Goal: Task Accomplishment & Management: Manage account settings

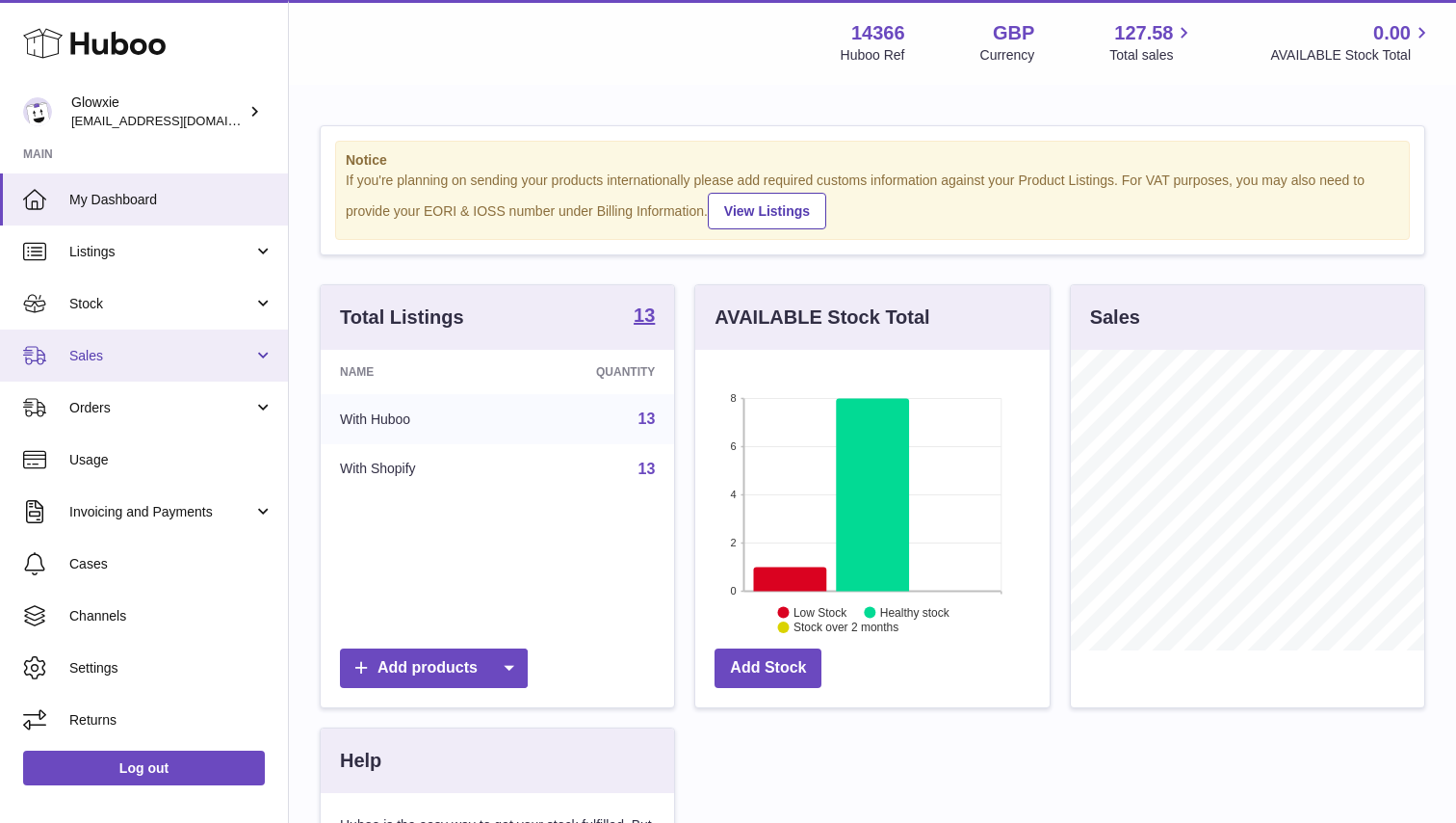
scroll to position [301, 354]
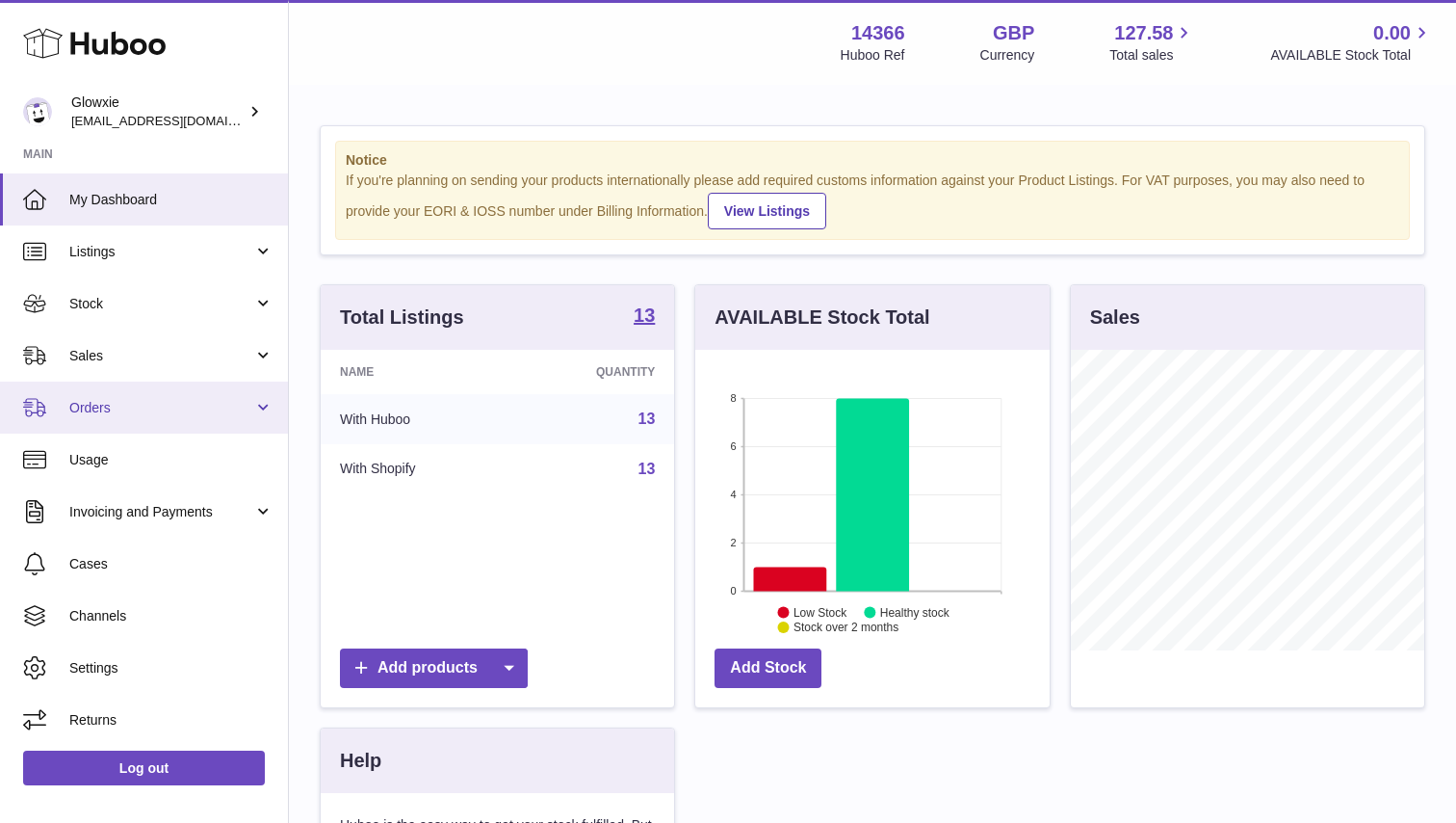
click at [151, 394] on link "Orders" at bounding box center [143, 407] width 288 height 52
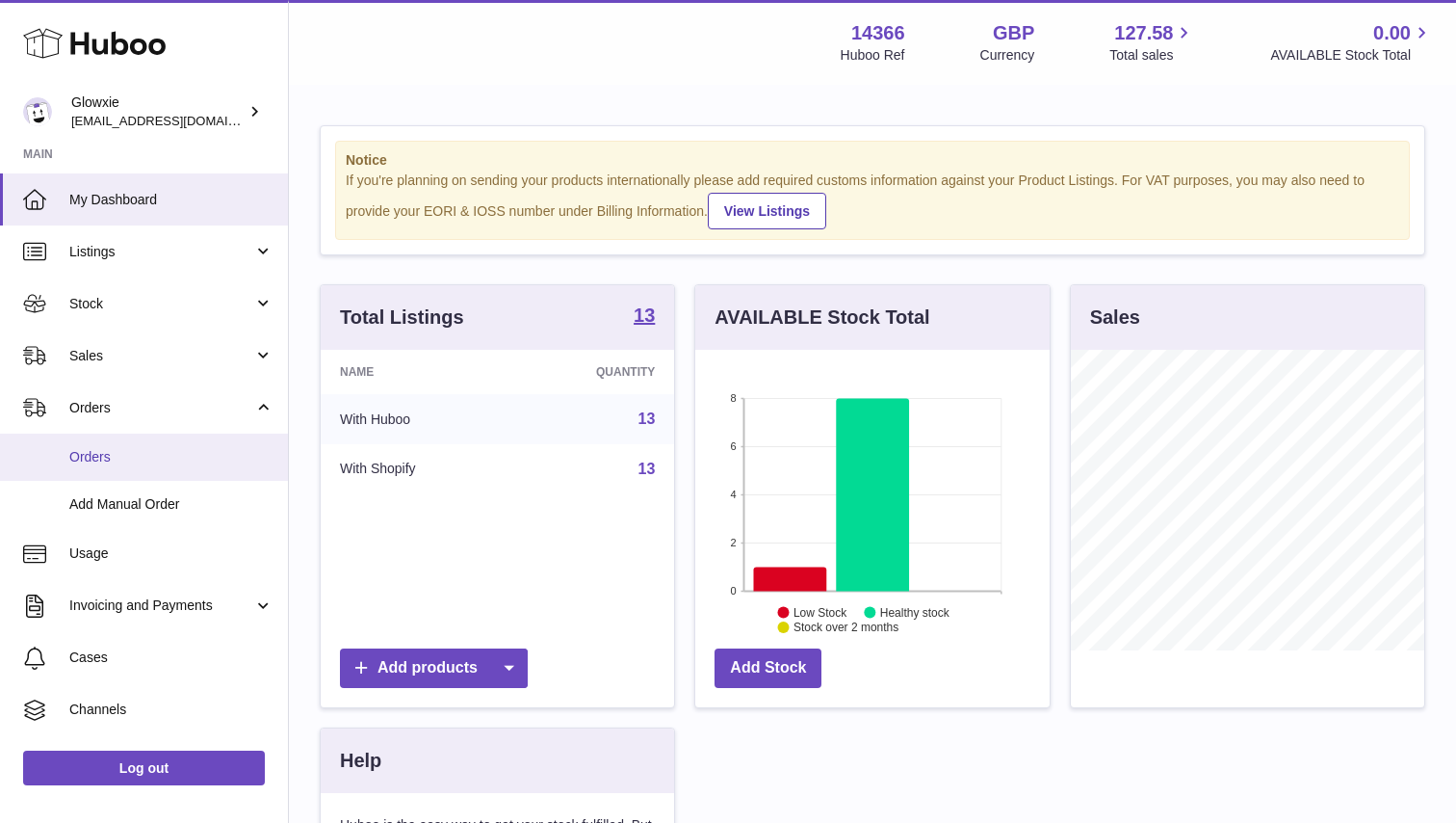
click at [184, 454] on span "Orders" at bounding box center [172, 457] width 204 height 19
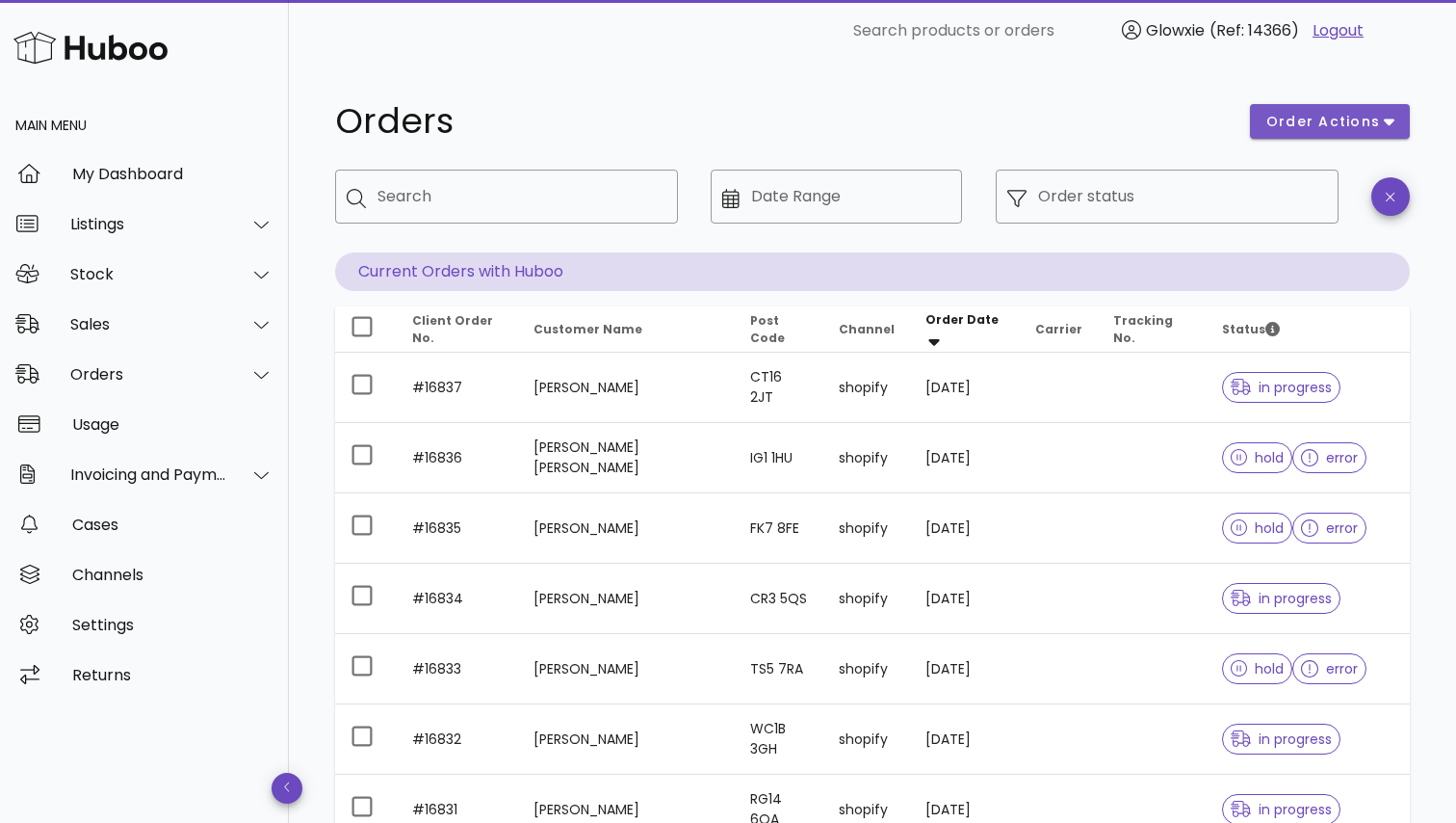
click at [1297, 125] on span "order actions" at bounding box center [1323, 122] width 116 height 21
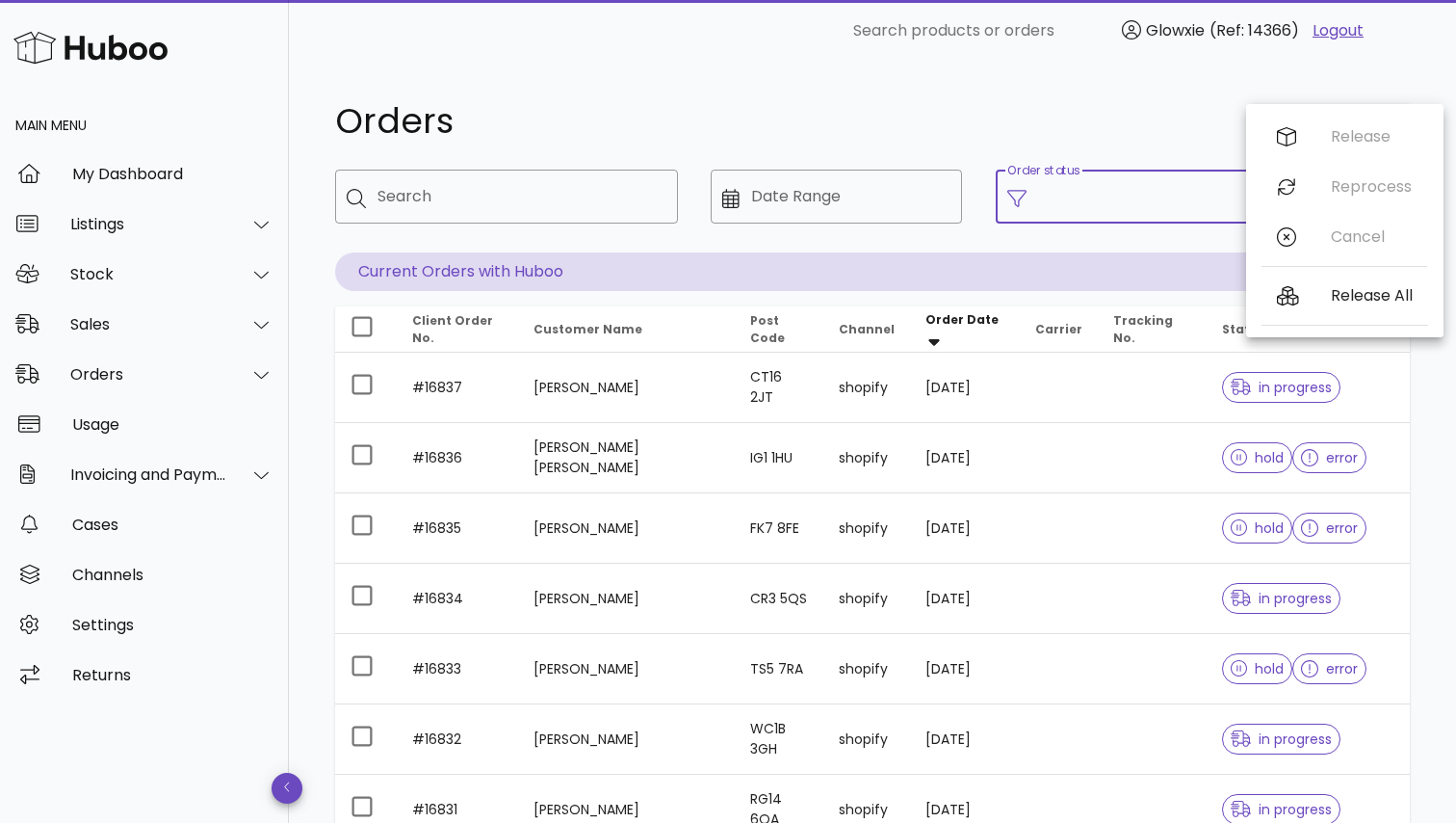
click at [1083, 189] on input "Order status" at bounding box center [1182, 195] width 289 height 30
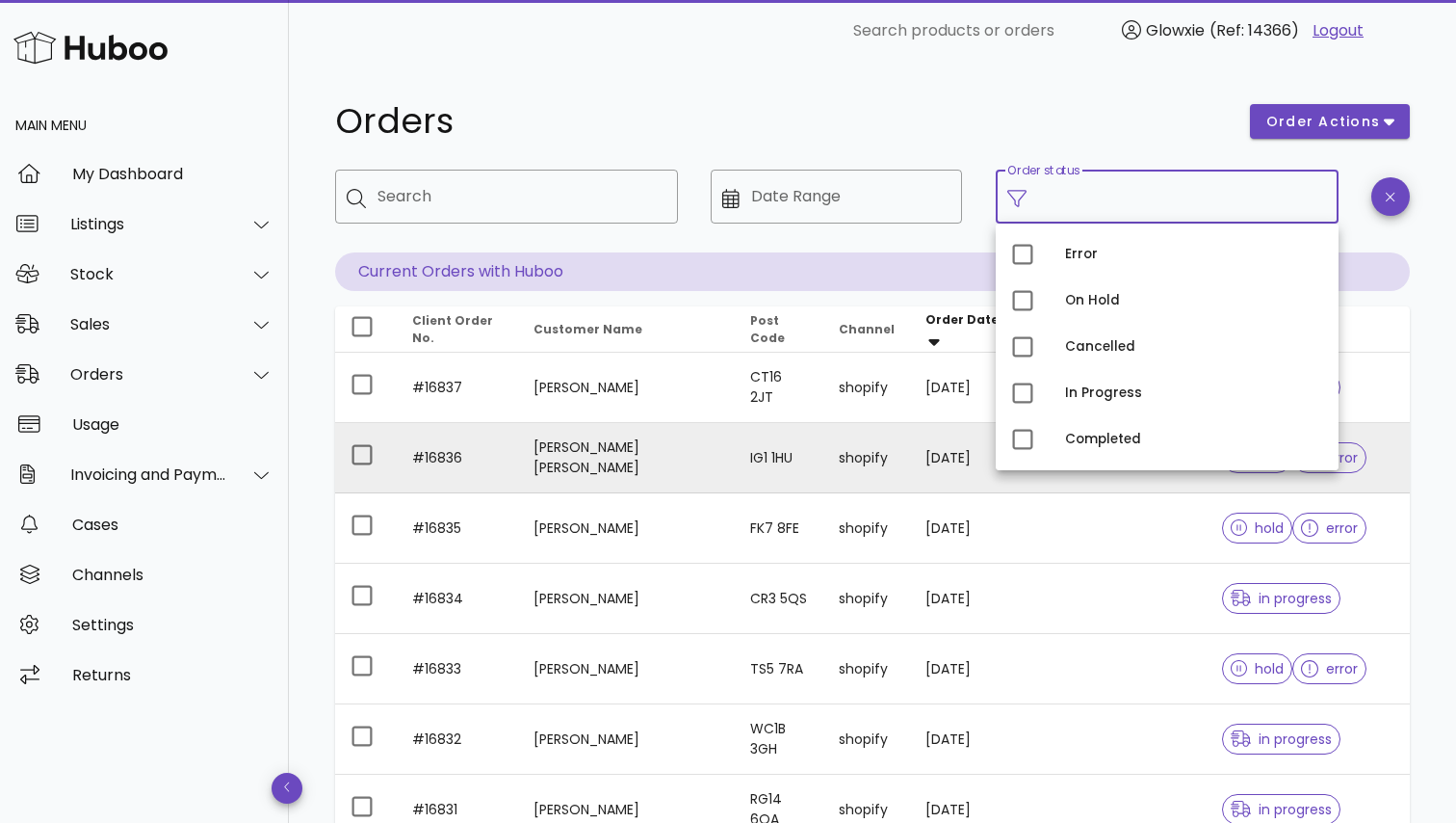
click at [954, 457] on td "[DATE]" at bounding box center [964, 459] width 109 height 71
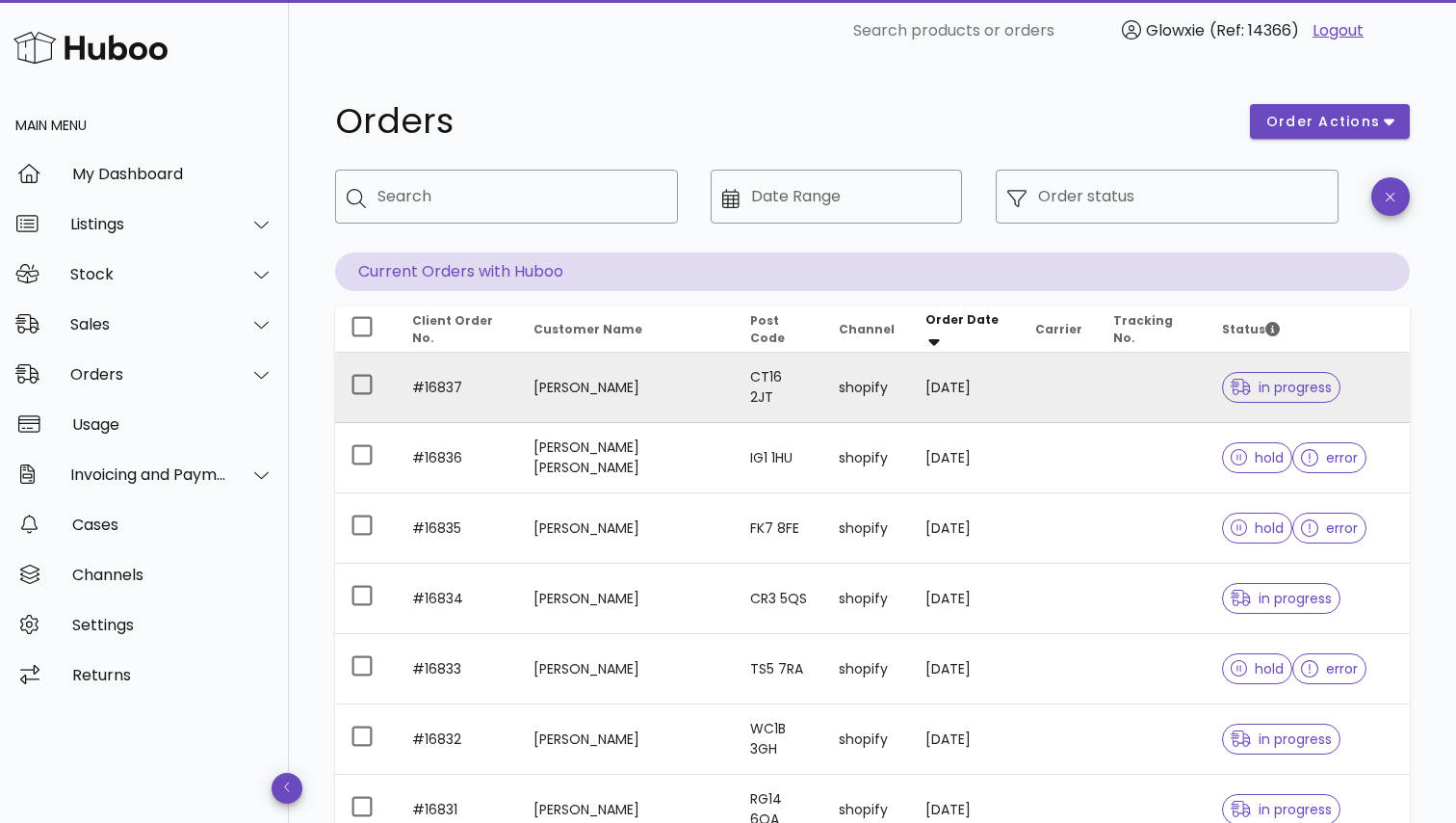
click at [861, 402] on td "shopify" at bounding box center [867, 388] width 86 height 71
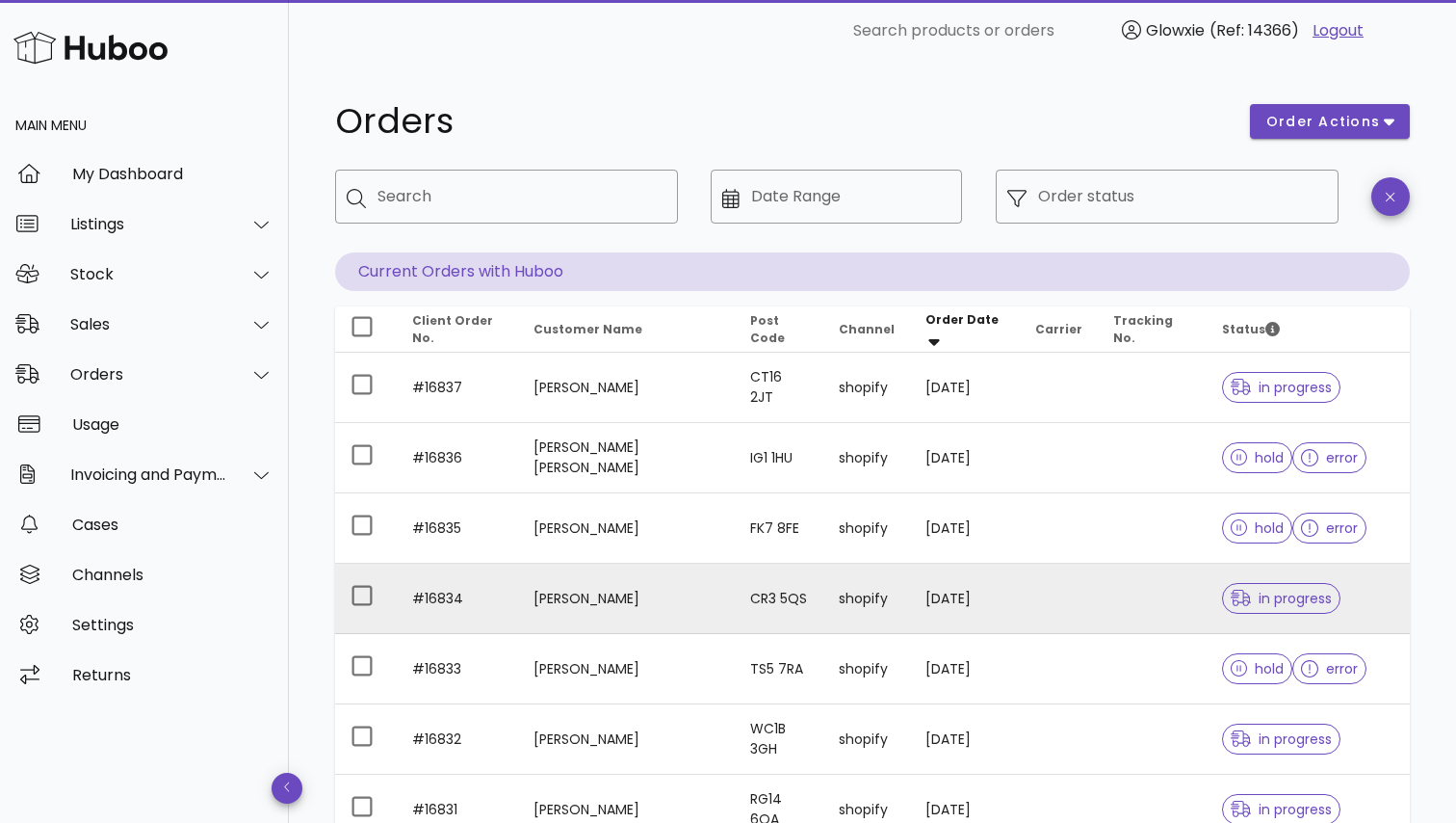
click at [743, 576] on td "CR3 5QS" at bounding box center [779, 599] width 88 height 71
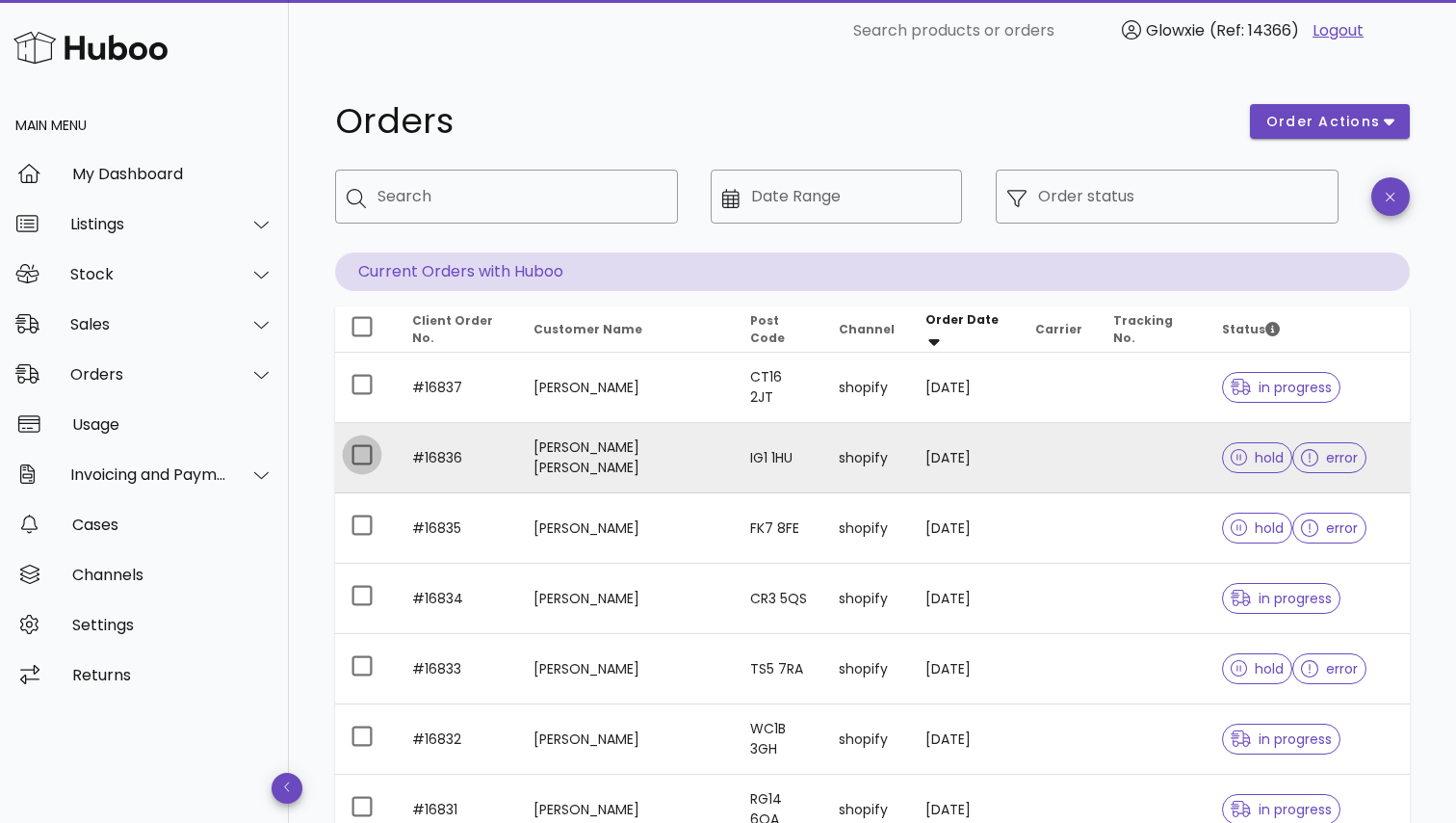
click at [356, 449] on div at bounding box center [361, 454] width 32 height 32
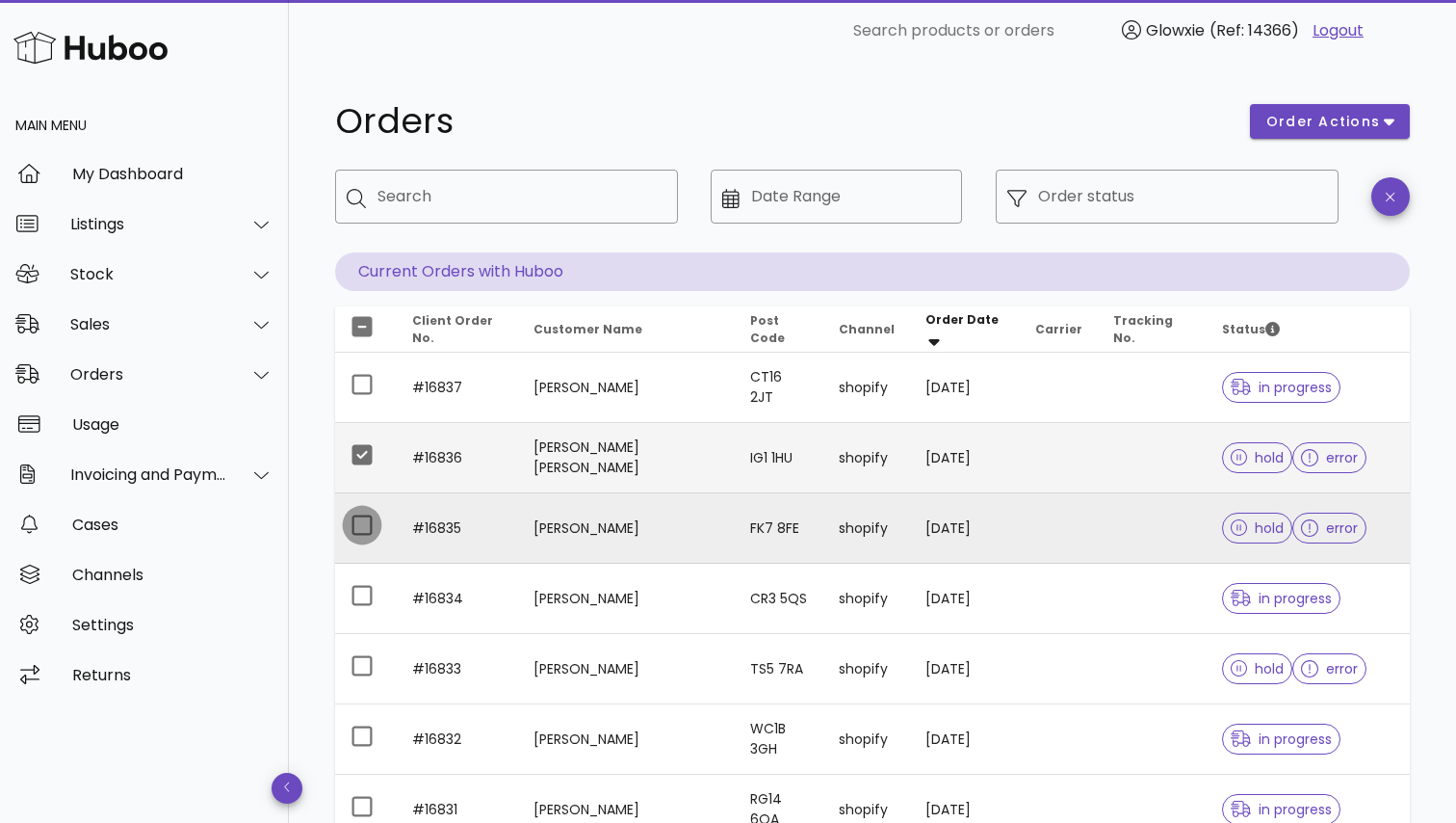
click at [346, 527] on div at bounding box center [361, 524] width 32 height 32
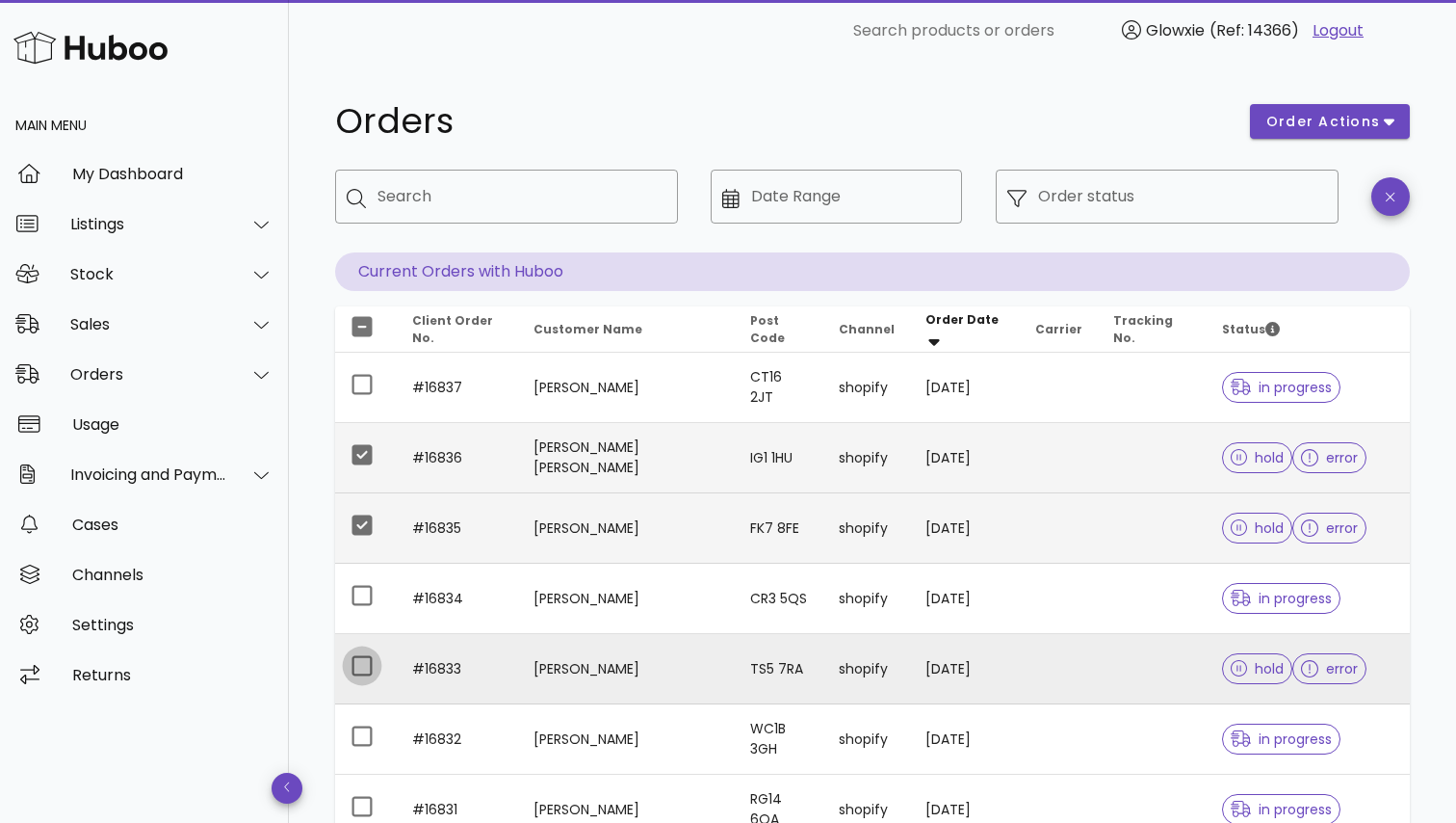
click at [352, 661] on div at bounding box center [361, 665] width 32 height 32
click at [1292, 119] on span "order actions" at bounding box center [1323, 122] width 116 height 21
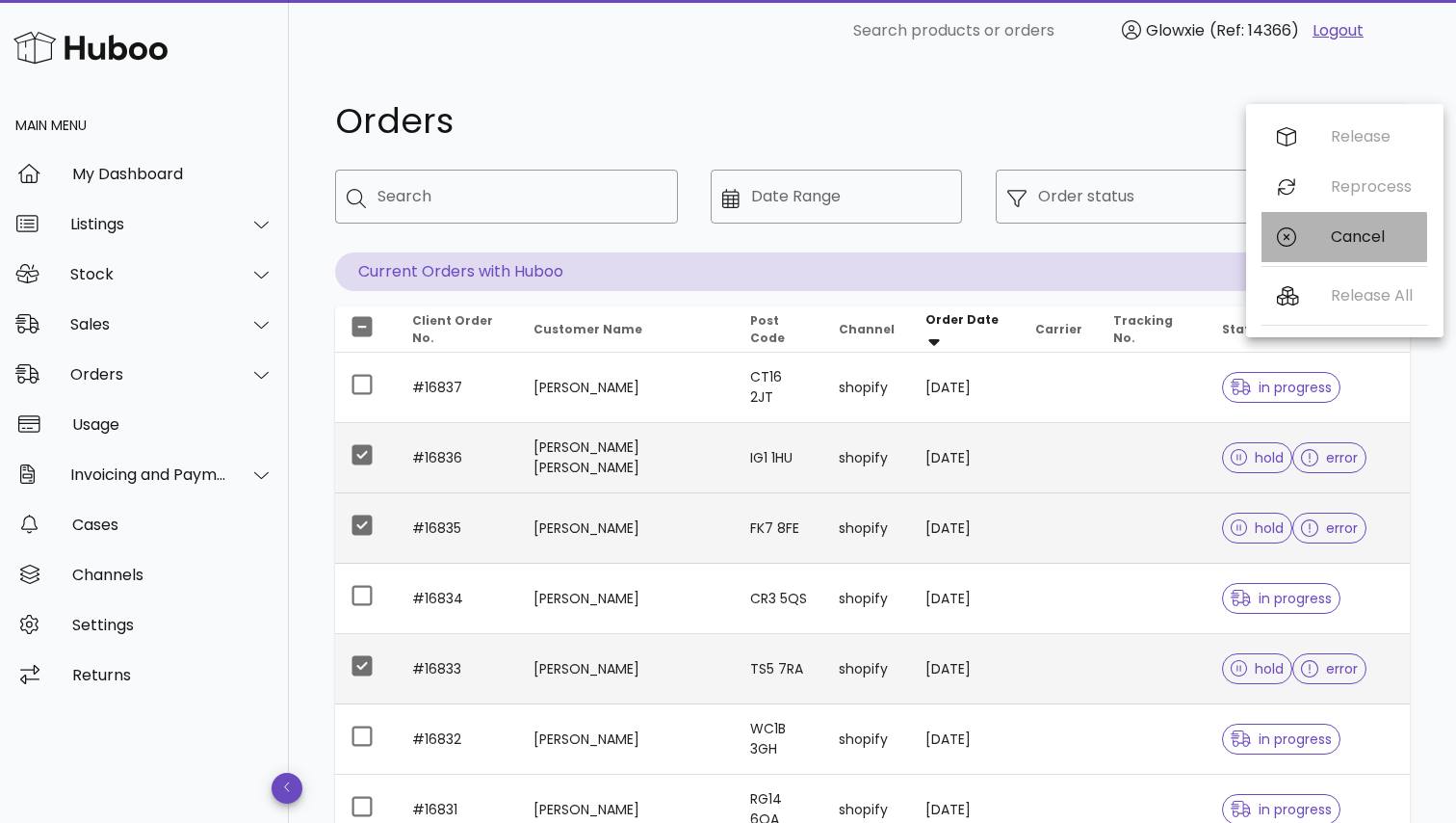
click at [1277, 254] on div "Cancel" at bounding box center [1344, 237] width 166 height 50
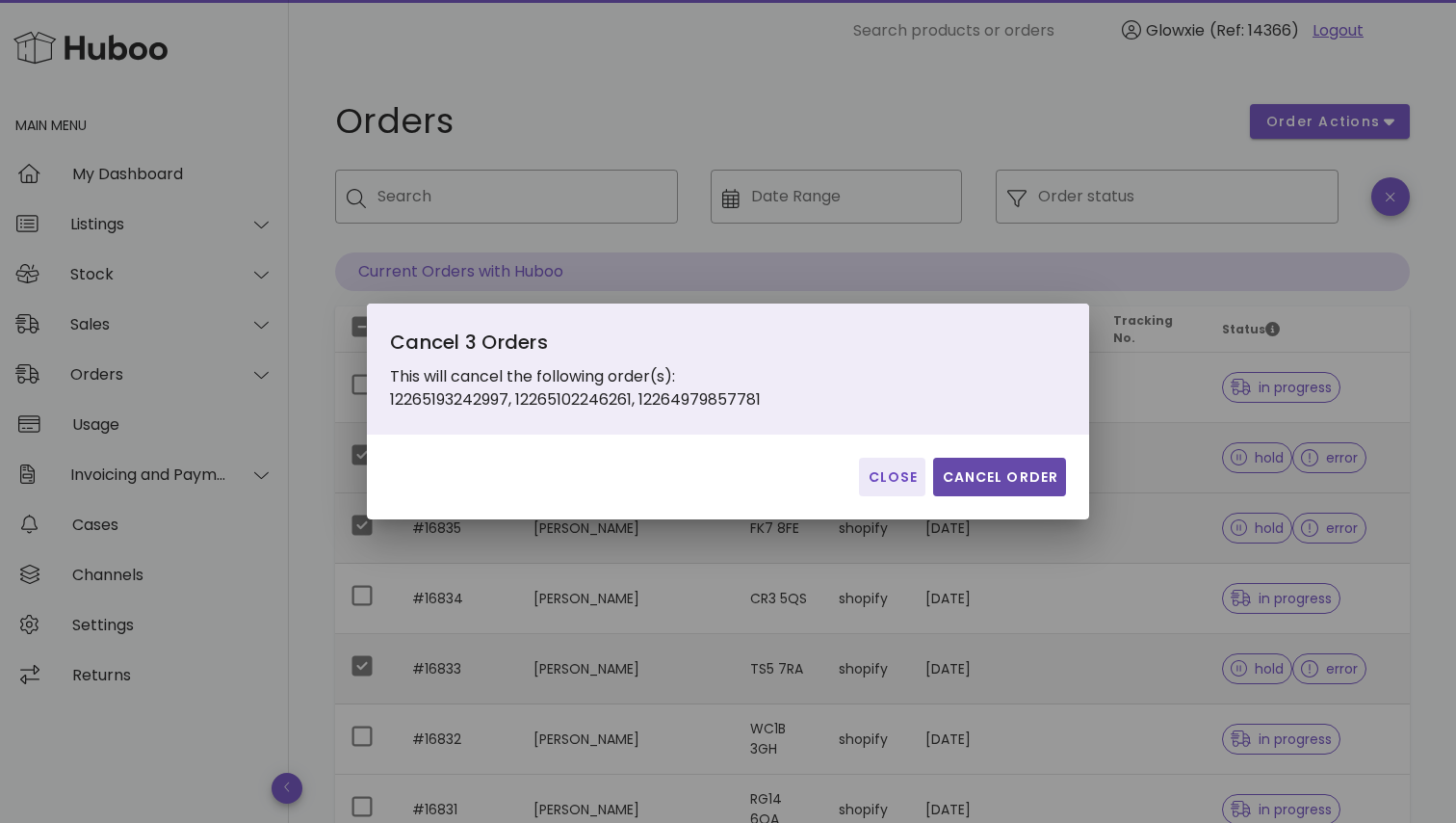
click at [1047, 484] on span "Cancel Order" at bounding box center [999, 477] width 118 height 21
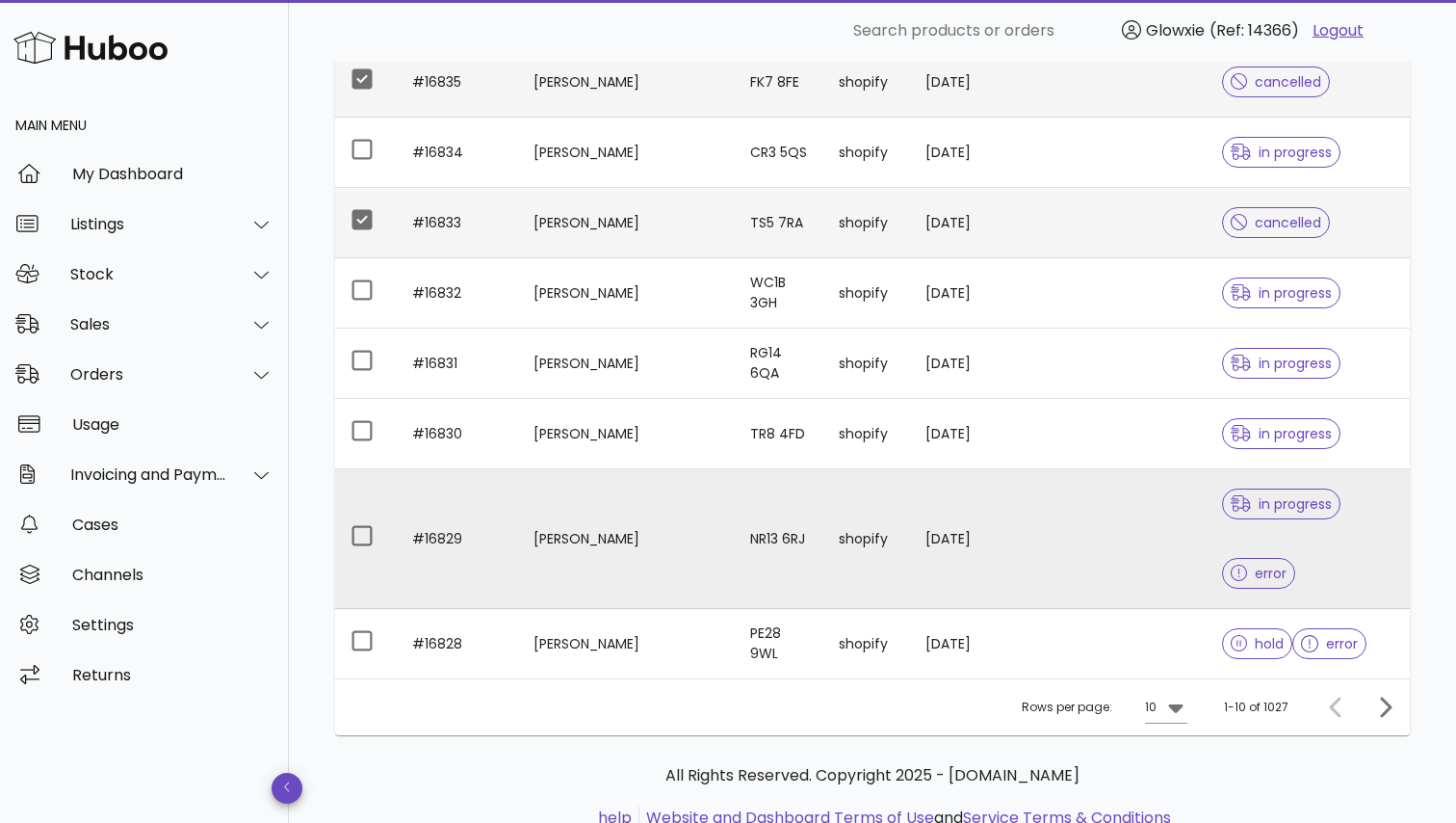
scroll to position [445, 0]
click at [1098, 513] on td at bounding box center [1152, 540] width 109 height 139
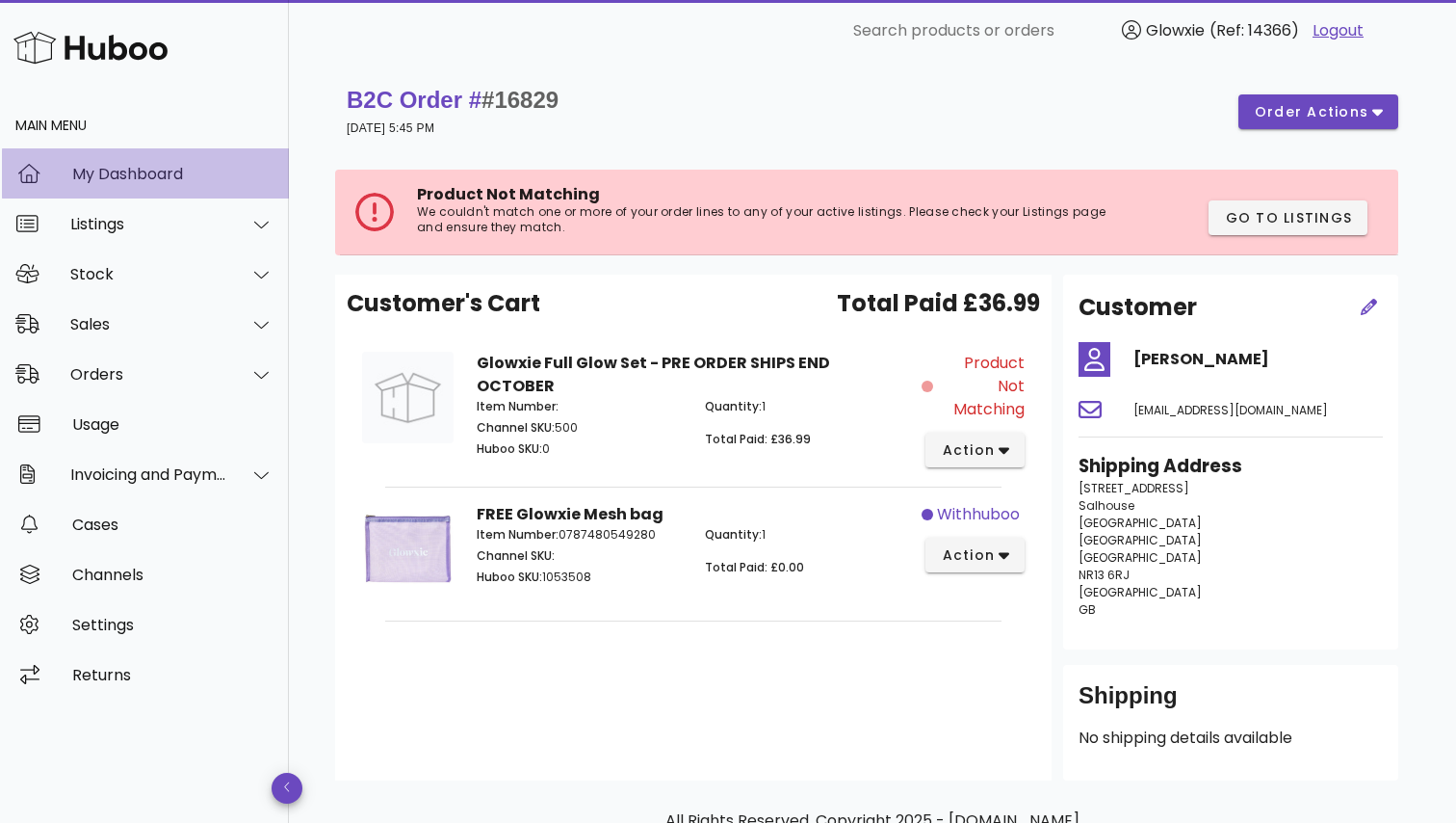
click at [175, 169] on div "My Dashboard" at bounding box center [173, 174] width 201 height 19
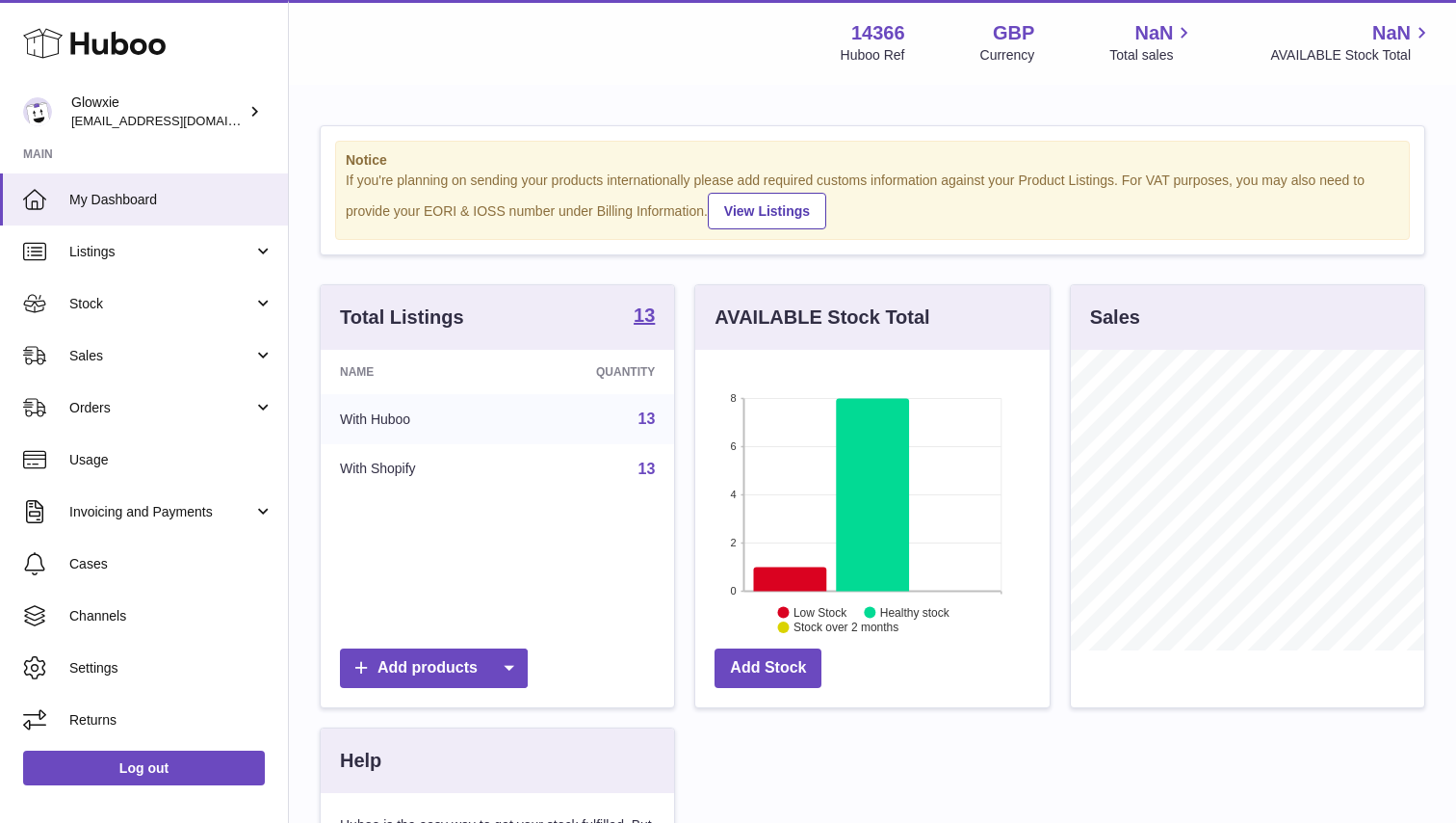
scroll to position [301, 354]
click at [179, 392] on link "Orders" at bounding box center [143, 407] width 288 height 52
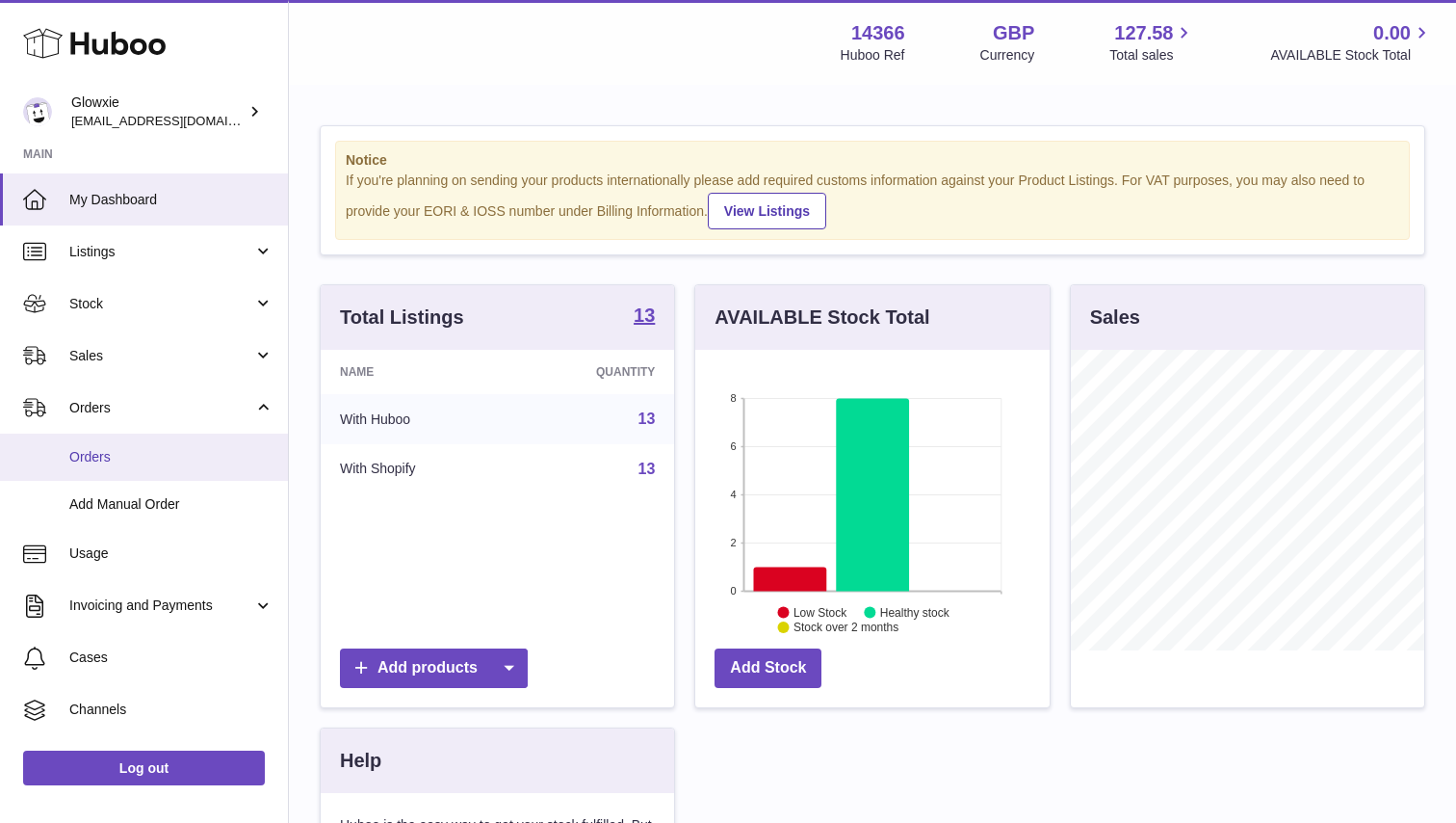
click at [176, 448] on span "Orders" at bounding box center [172, 457] width 204 height 19
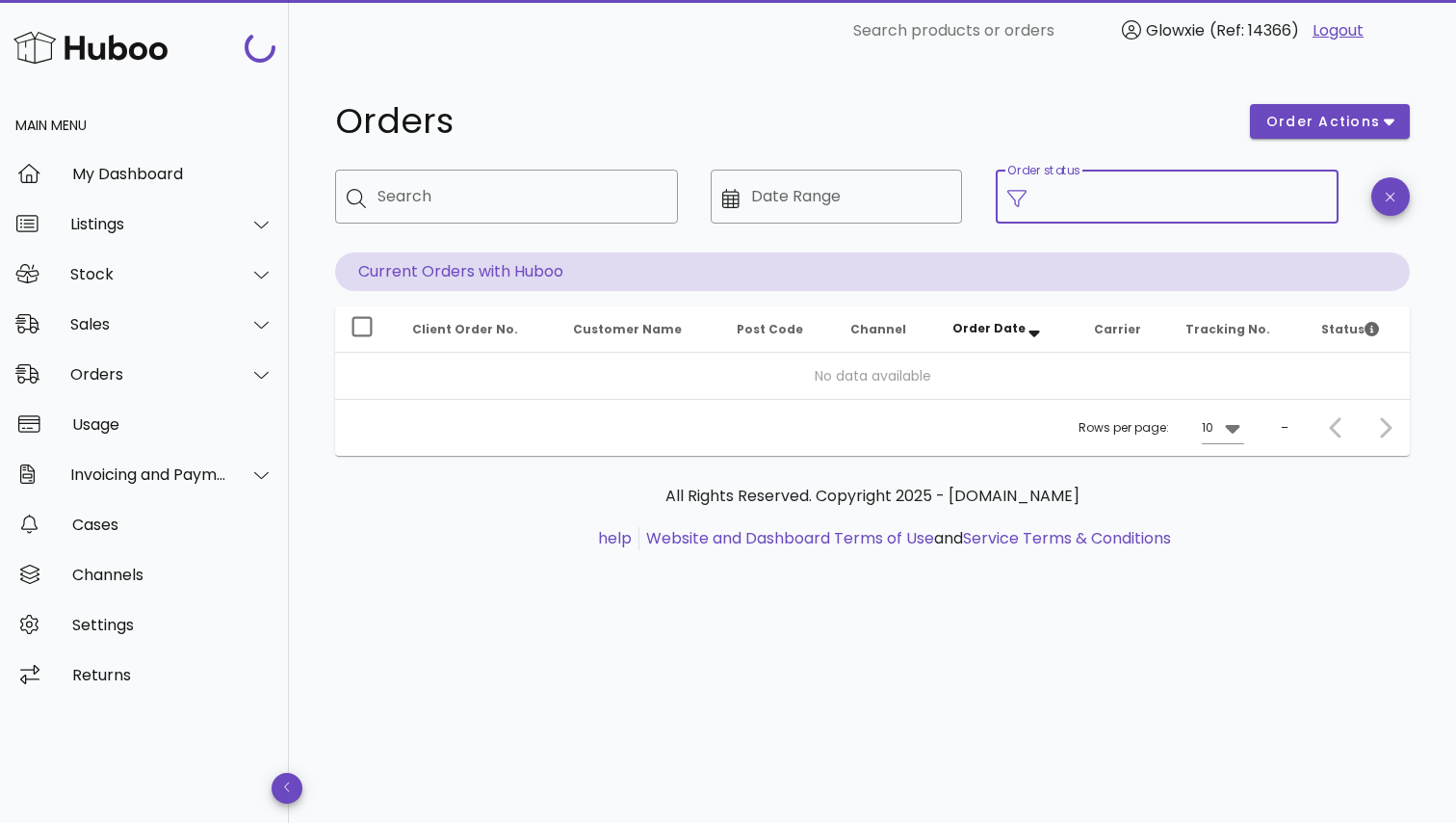
click at [1094, 191] on input "Order status" at bounding box center [1182, 195] width 289 height 30
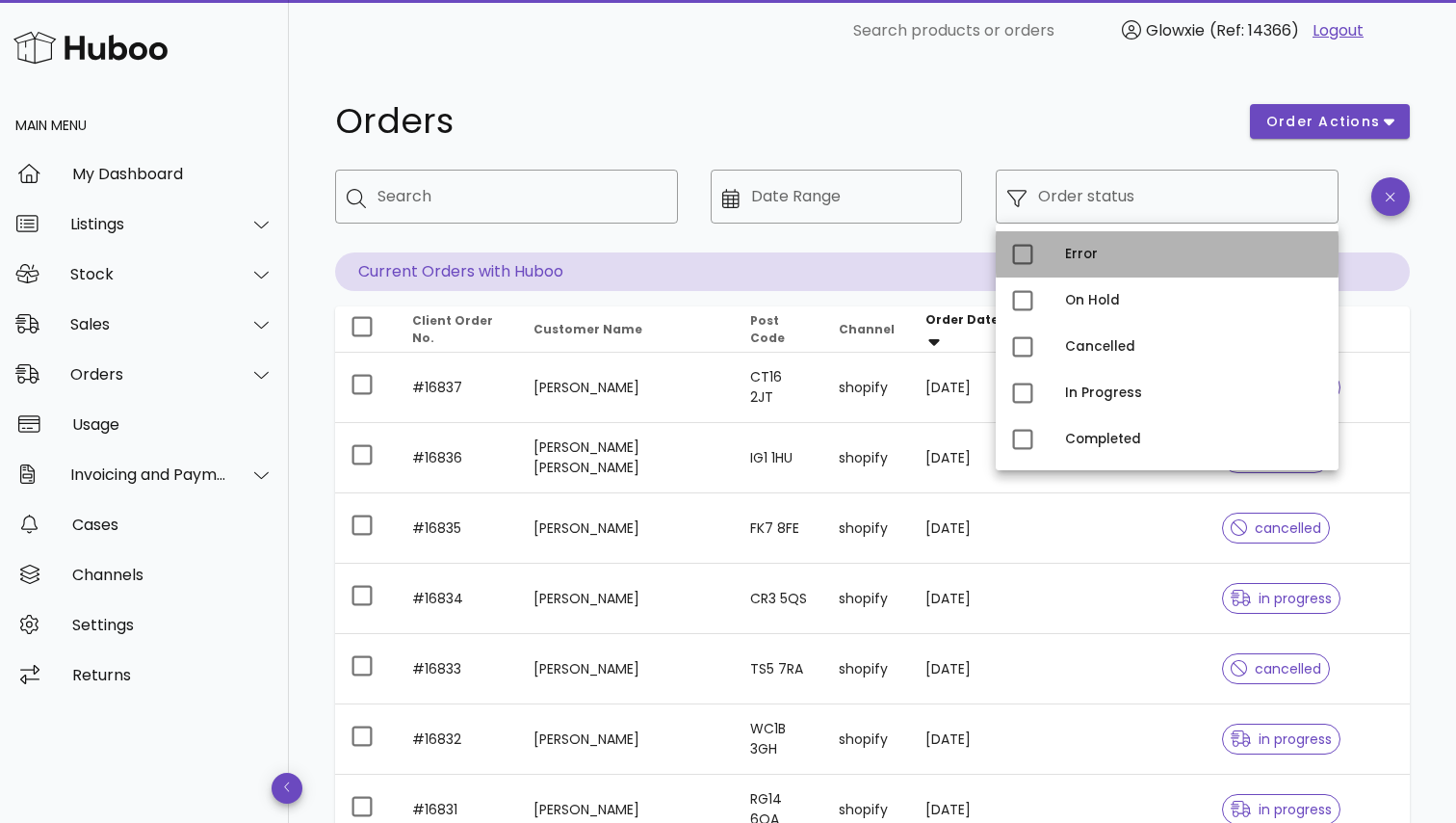
click at [1040, 263] on div "Error" at bounding box center [1166, 253] width 343 height 46
type input "**********"
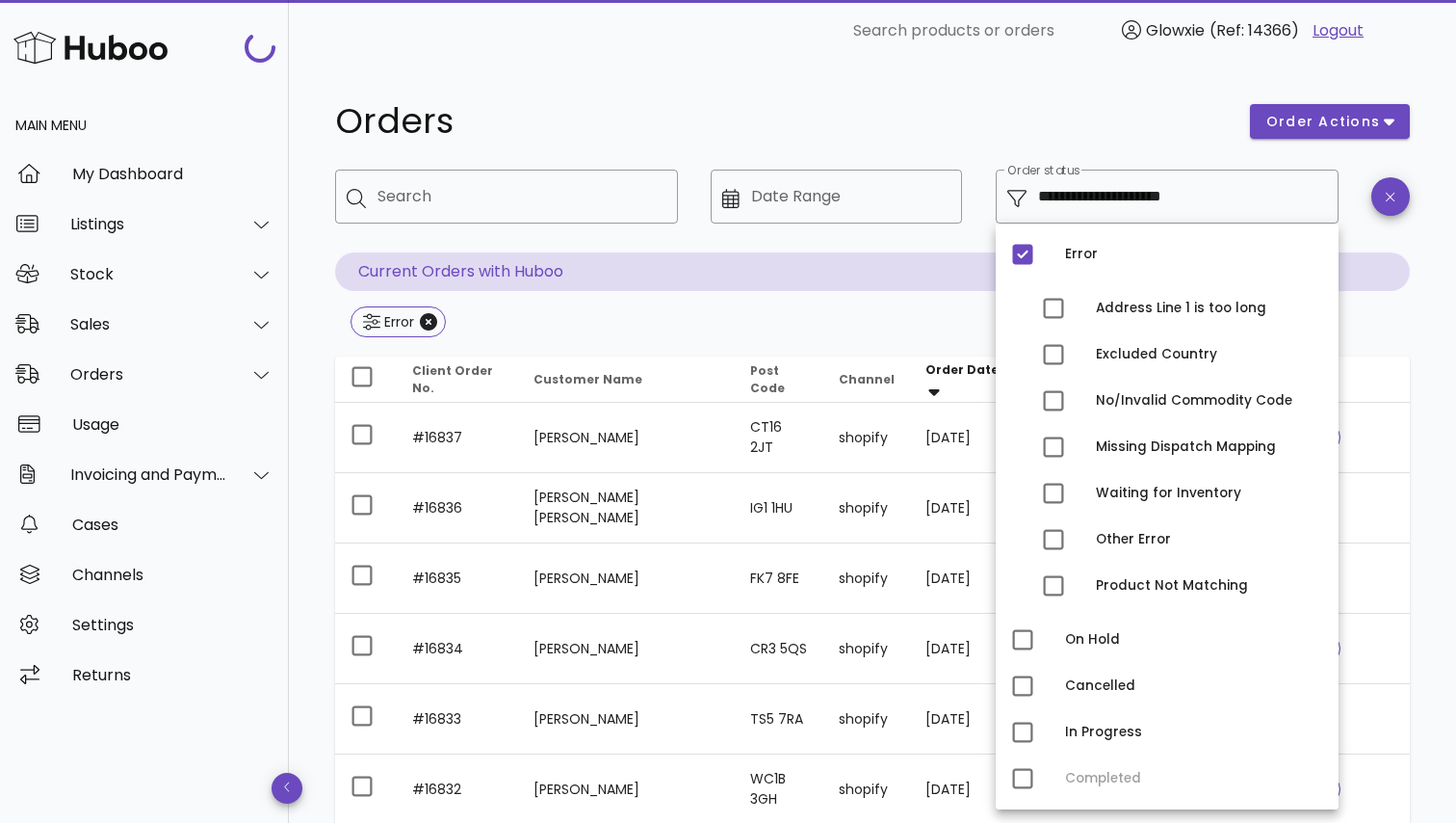
click at [820, 121] on h1 "Orders" at bounding box center [781, 121] width 891 height 34
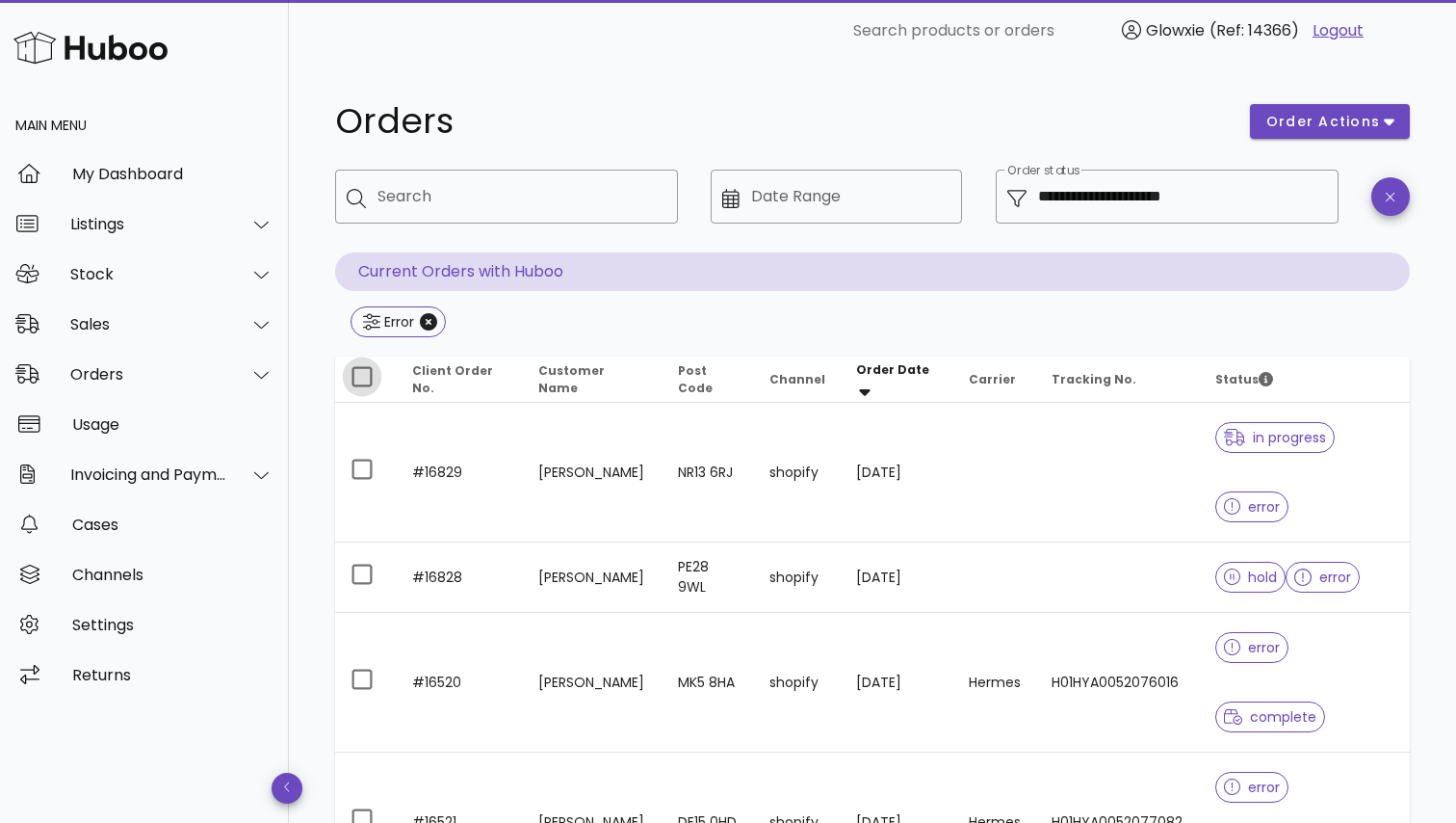
click at [356, 377] on div at bounding box center [361, 376] width 32 height 32
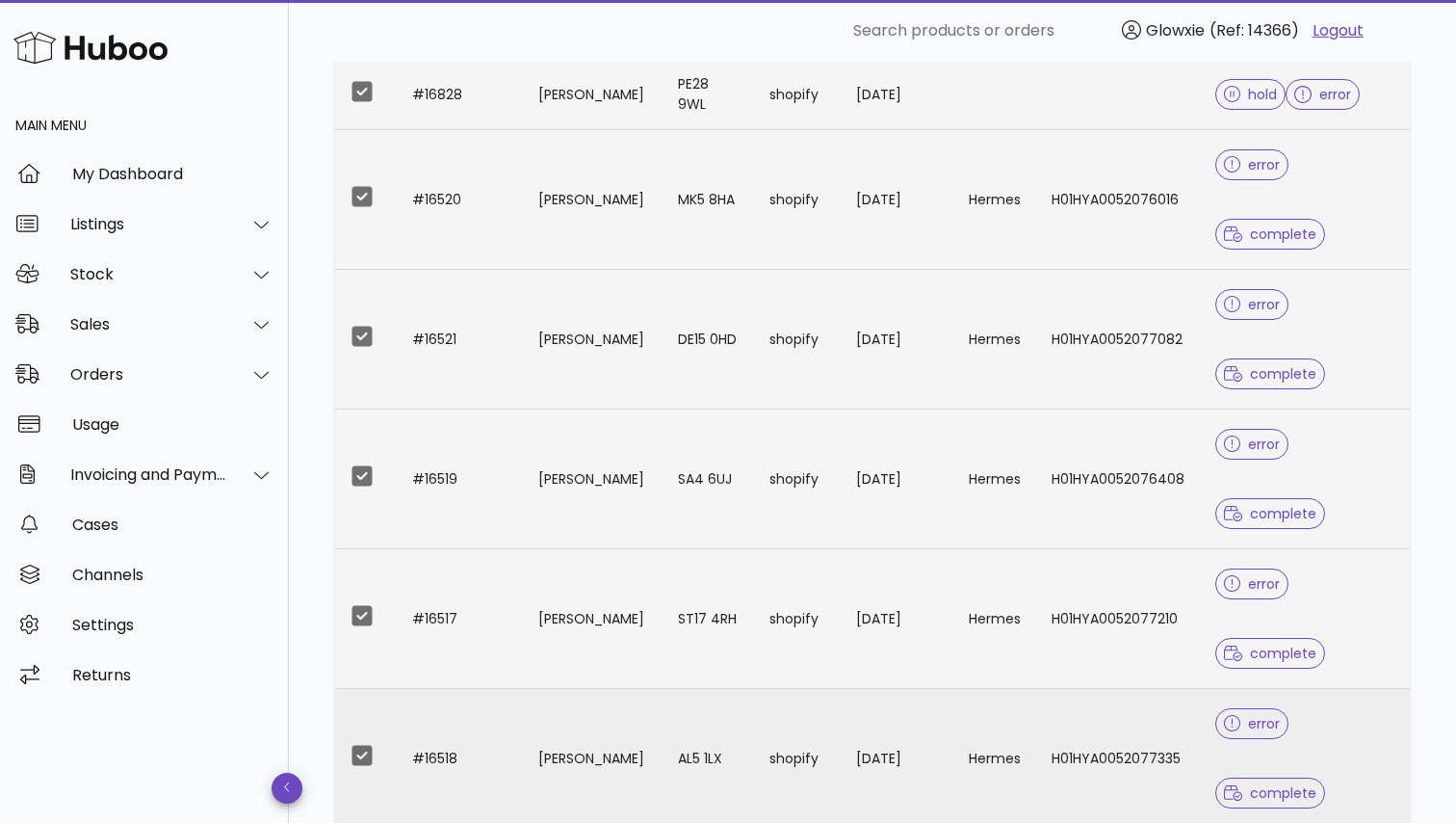
scroll to position [265, 0]
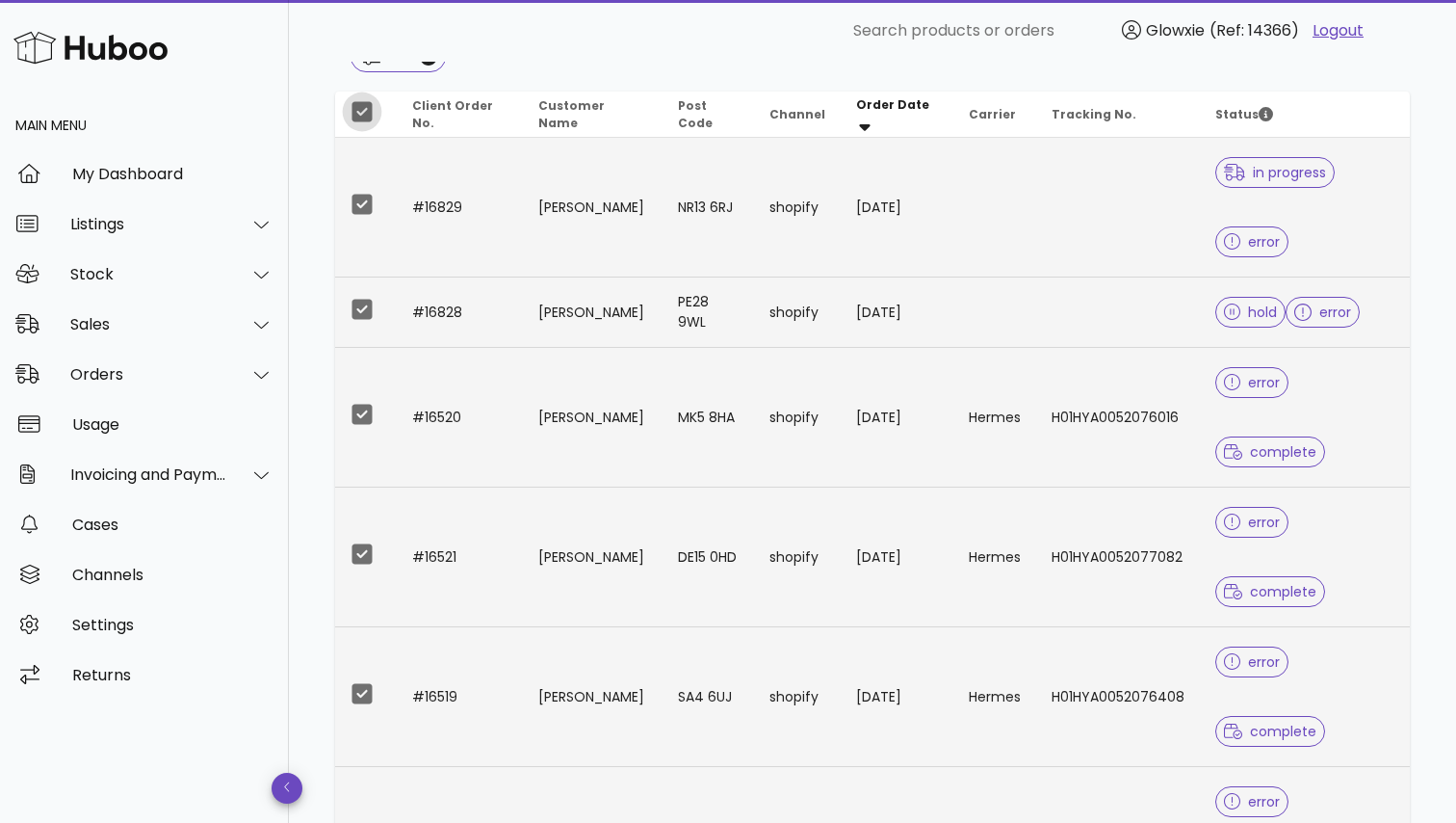
click at [368, 113] on div at bounding box center [361, 111] width 32 height 32
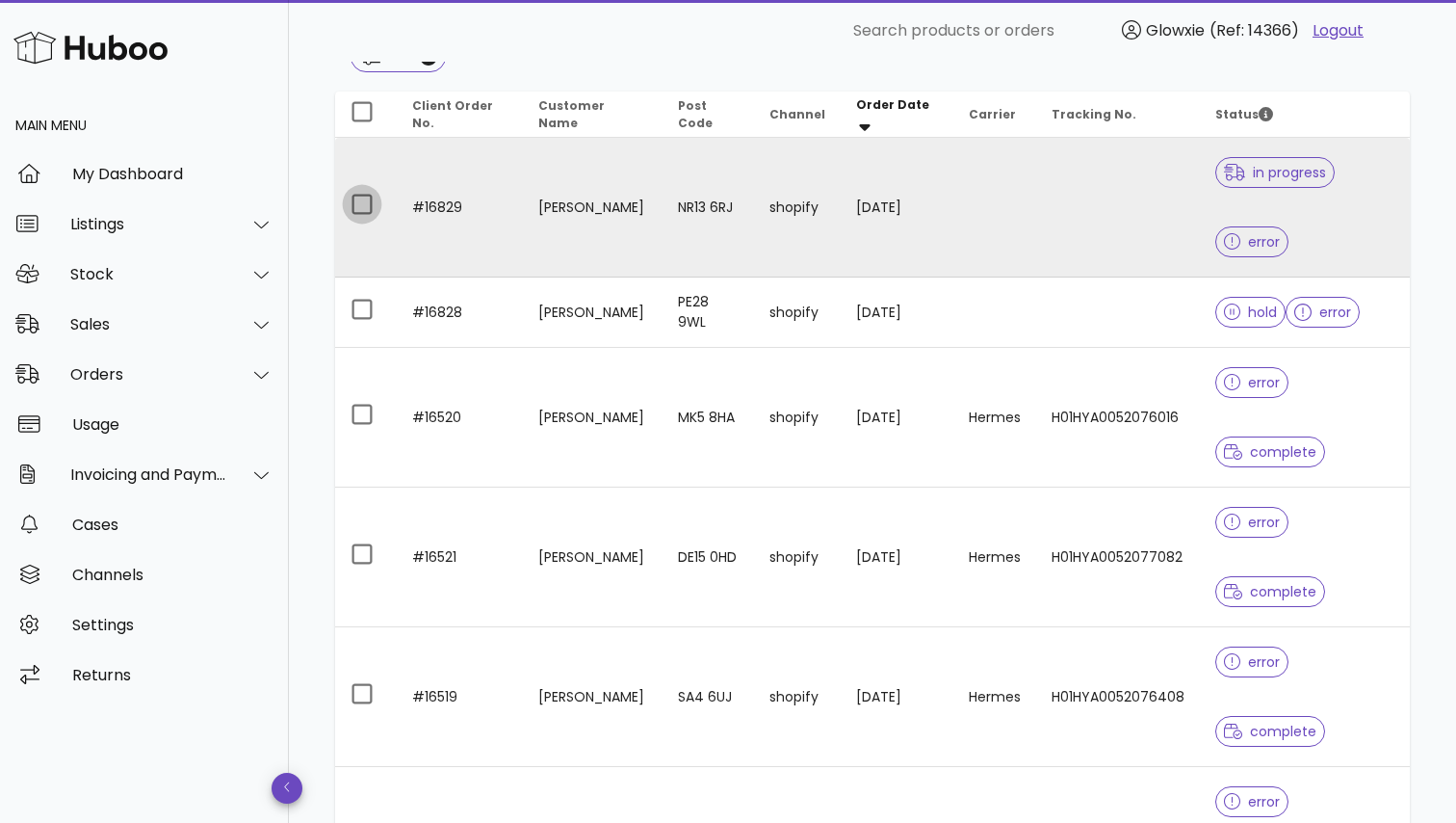
click at [373, 202] on div at bounding box center [361, 203] width 32 height 32
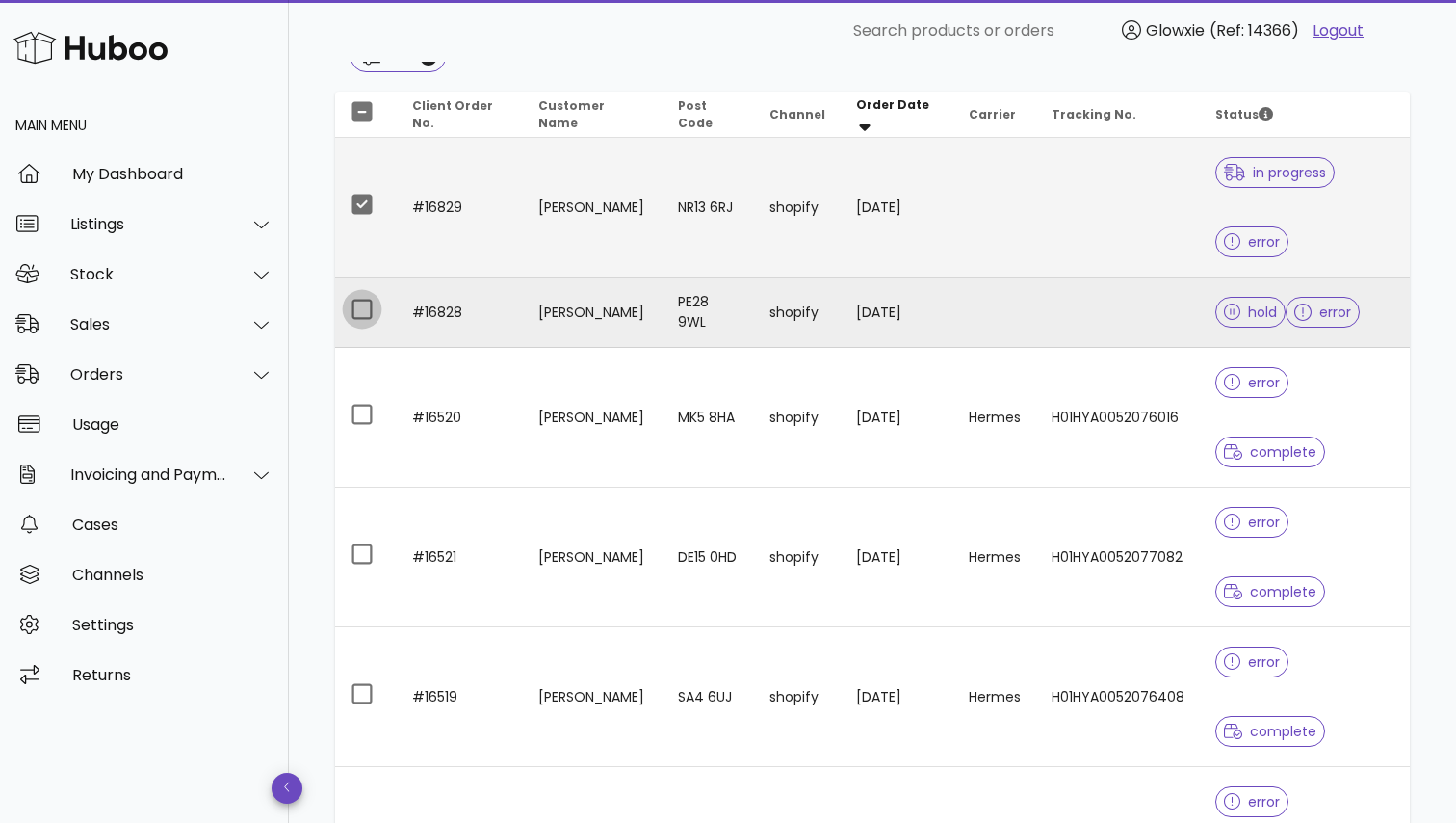
click at [359, 311] on div at bounding box center [361, 308] width 32 height 32
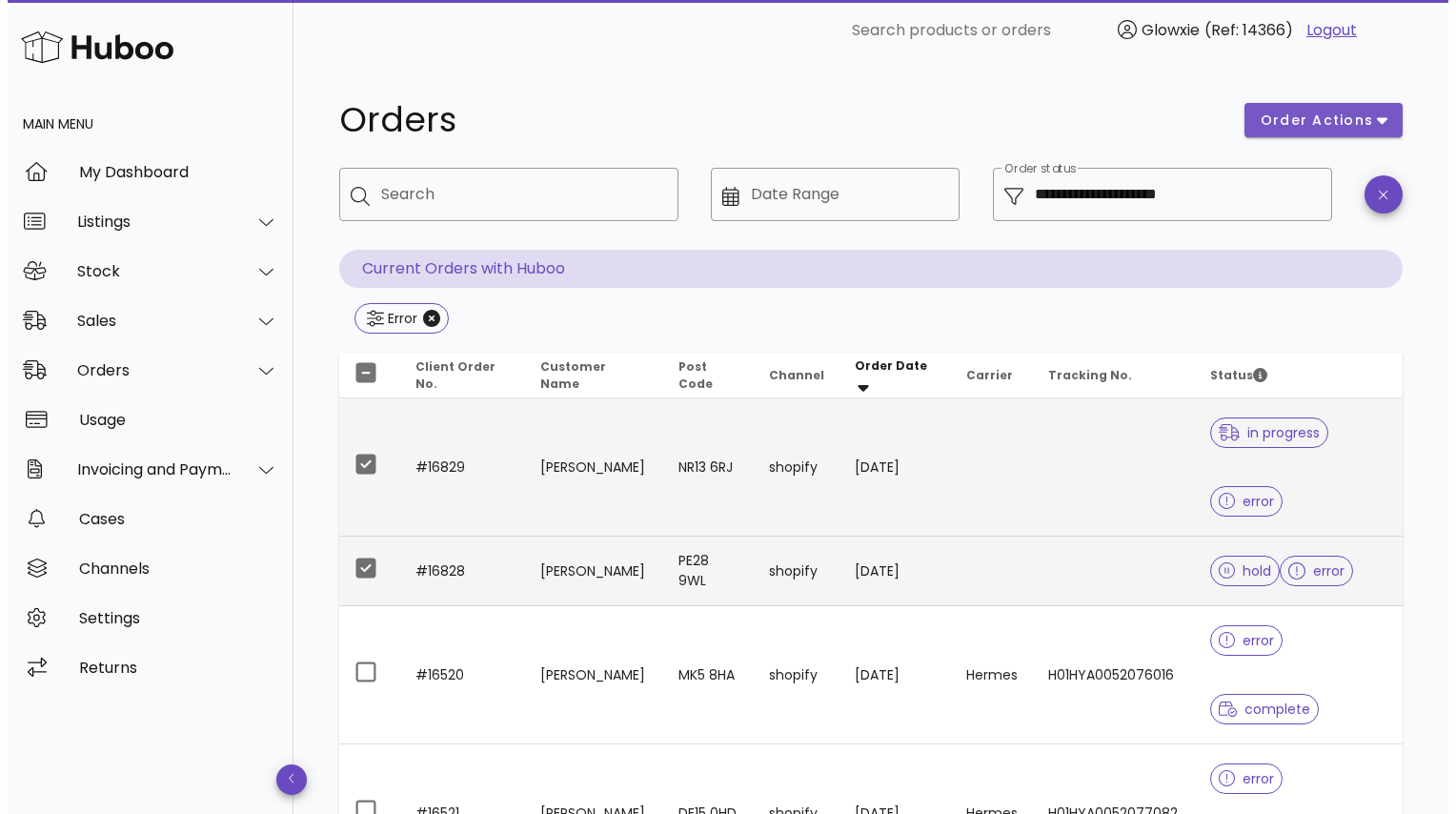
scroll to position [0, 0]
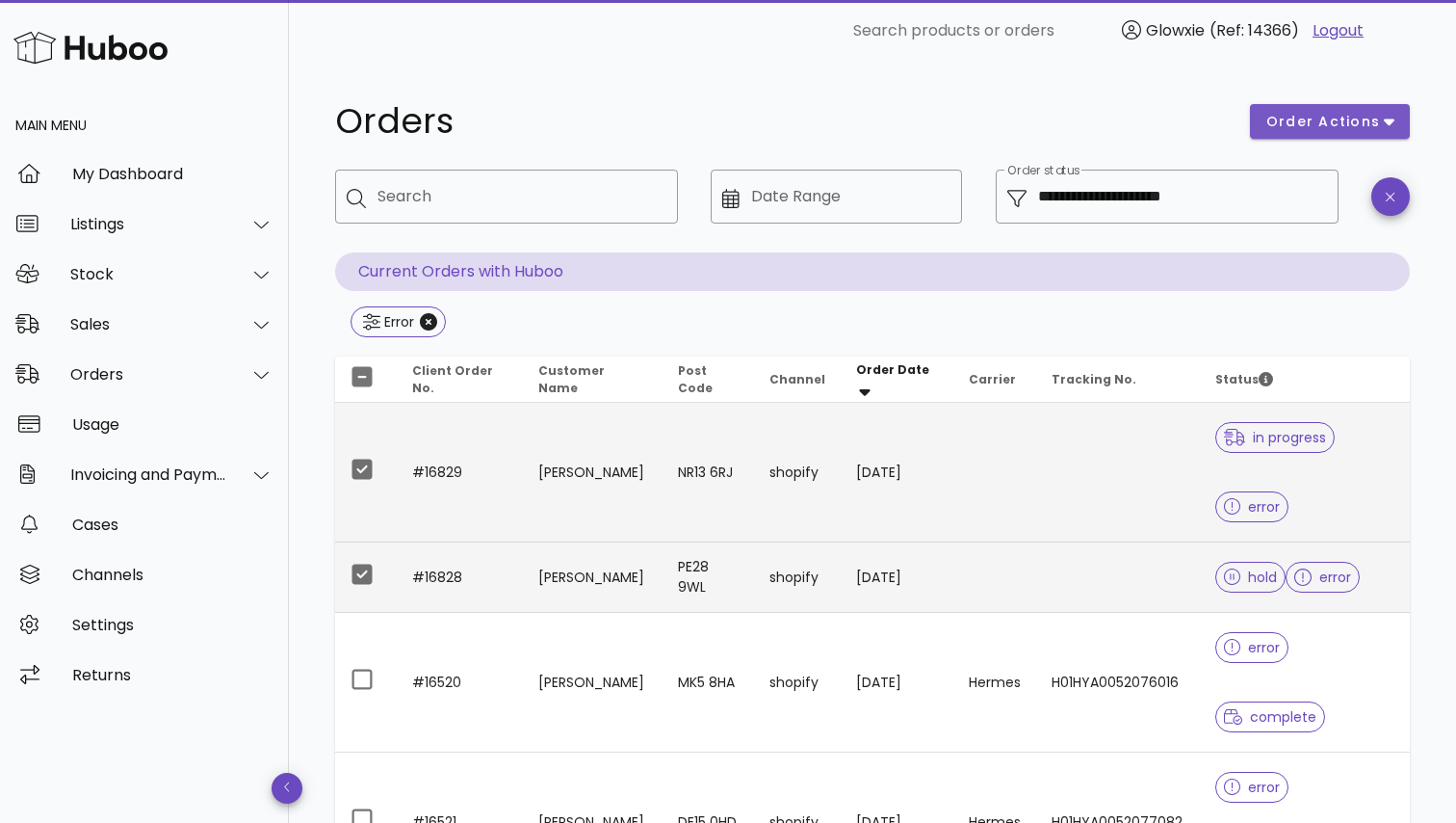
click at [1320, 123] on span "order actions" at bounding box center [1323, 122] width 116 height 21
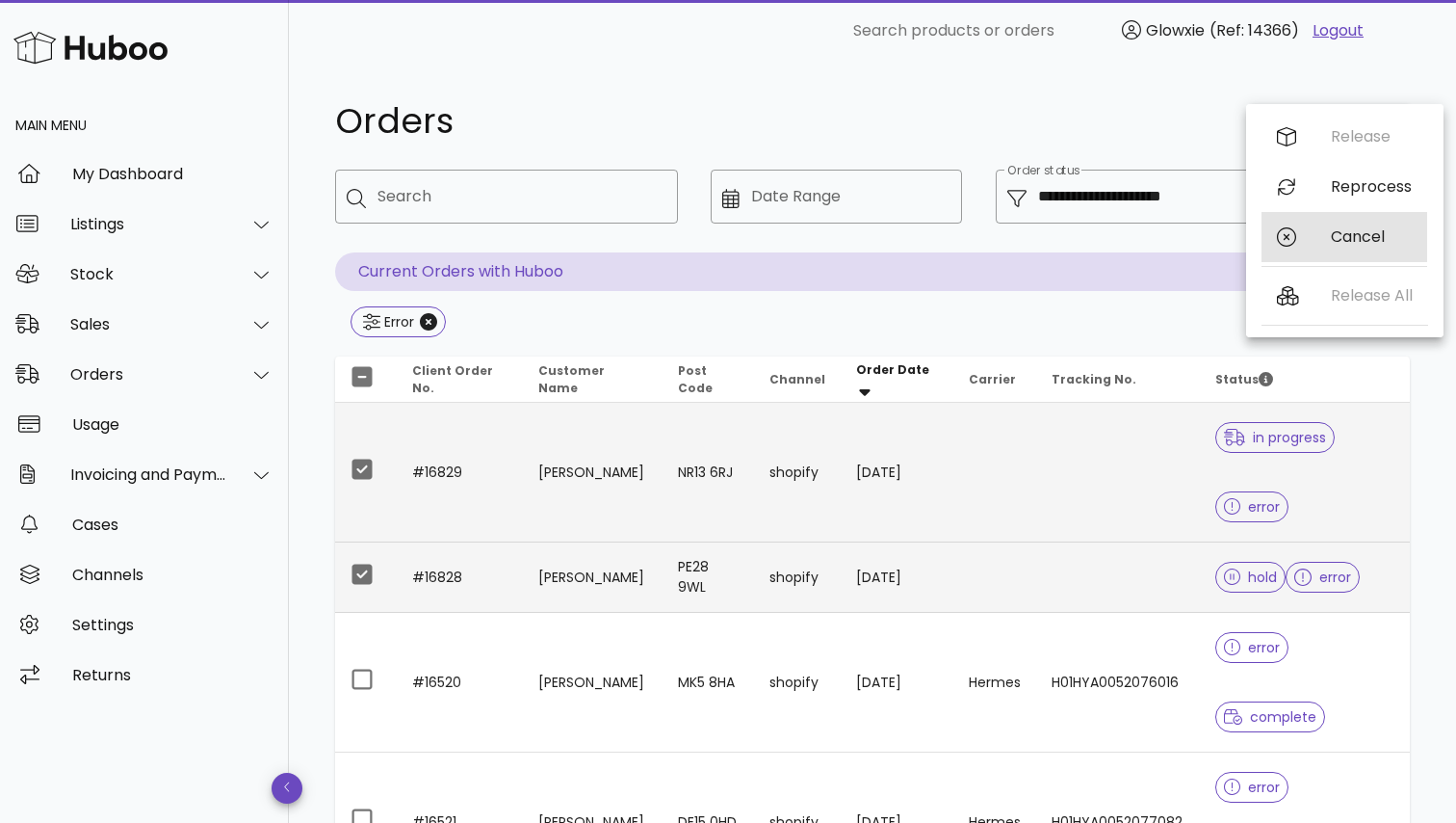
click at [1306, 230] on div "Cancel" at bounding box center [1344, 237] width 166 height 50
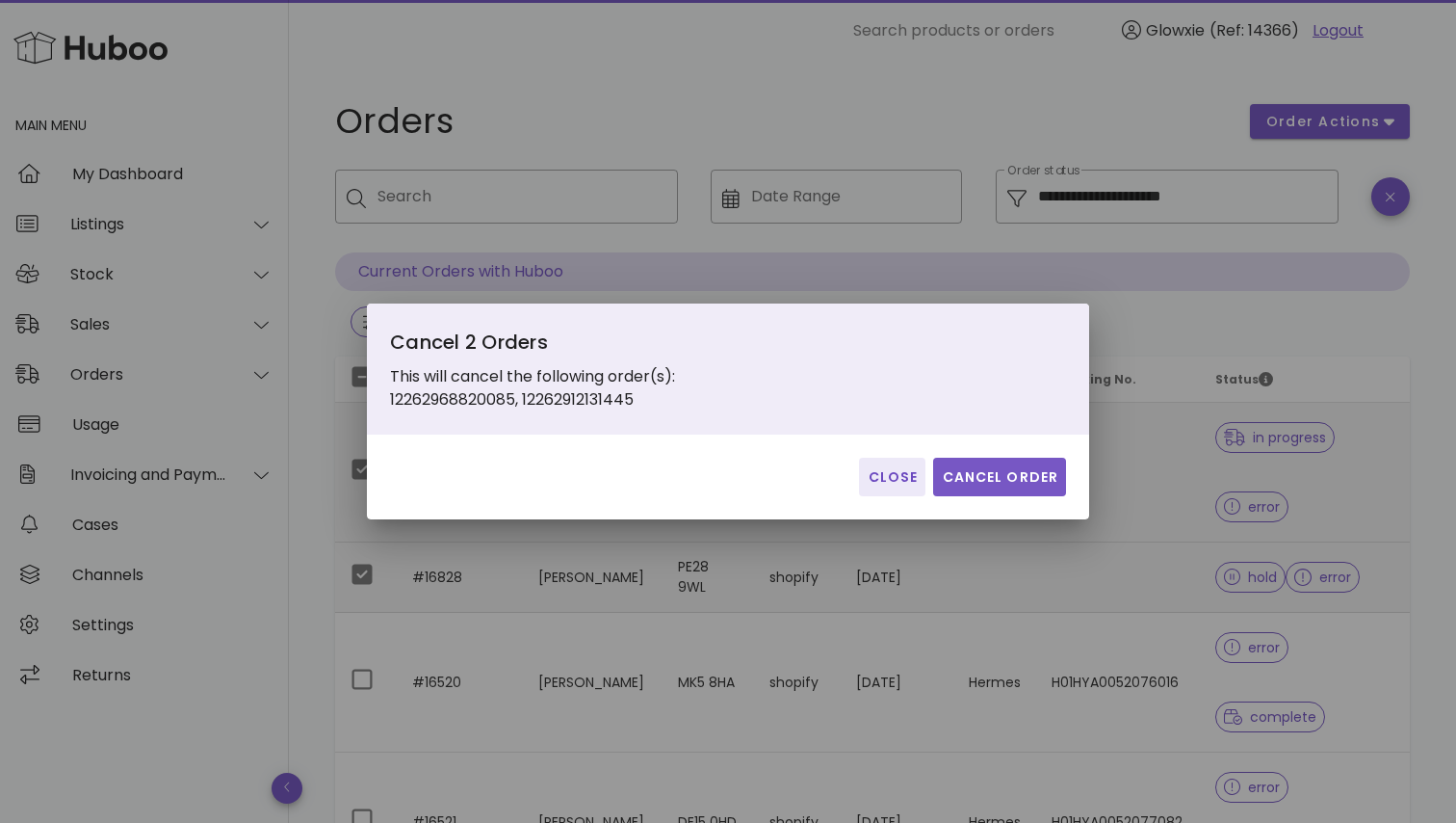
click at [976, 486] on span "Cancel Order" at bounding box center [999, 477] width 118 height 21
